Goal: Task Accomplishment & Management: Use online tool/utility

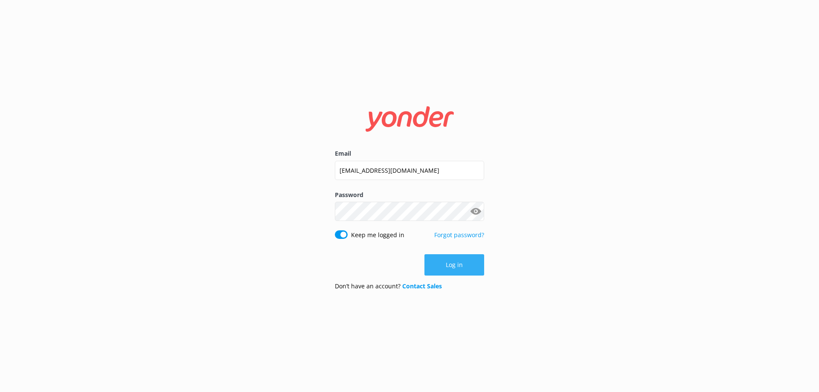
click at [450, 269] on button "Log in" at bounding box center [454, 264] width 60 height 21
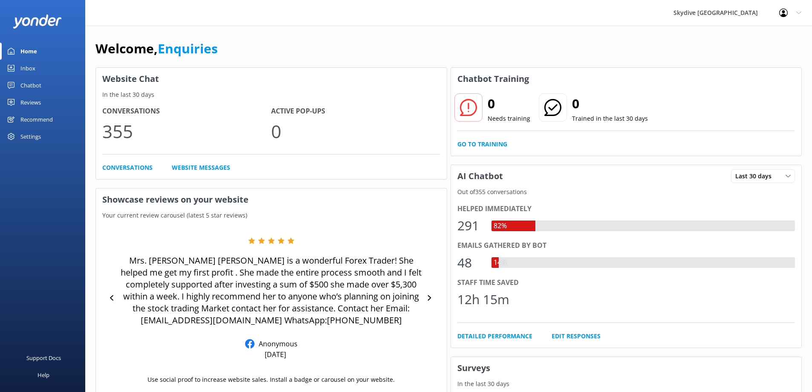
click at [31, 82] on div "Chatbot" at bounding box center [30, 85] width 21 height 17
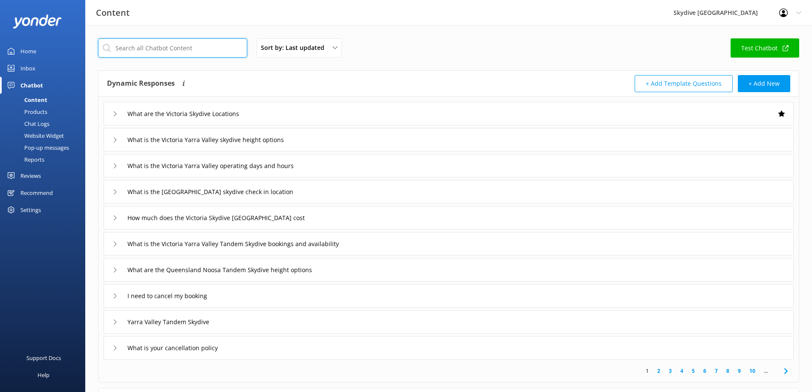
click at [142, 49] on input "text" at bounding box center [172, 47] width 149 height 19
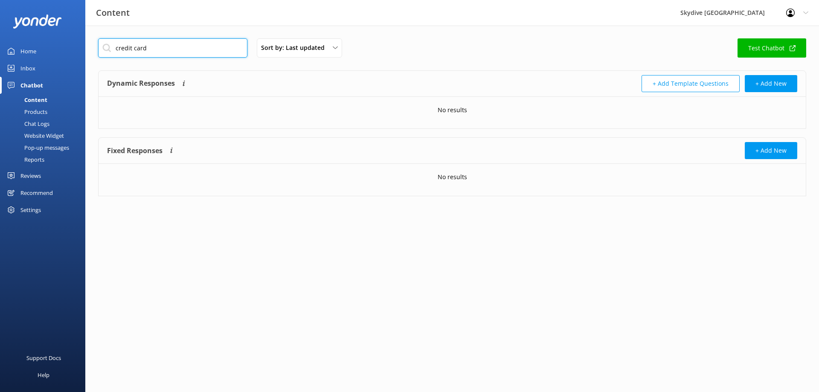
click at [153, 53] on input "credit card" at bounding box center [172, 47] width 149 height 19
click at [165, 49] on input "credit card" at bounding box center [172, 47] width 149 height 19
click at [167, 50] on input "credit card" at bounding box center [172, 47] width 149 height 19
type input "c"
